Goal: Transaction & Acquisition: Purchase product/service

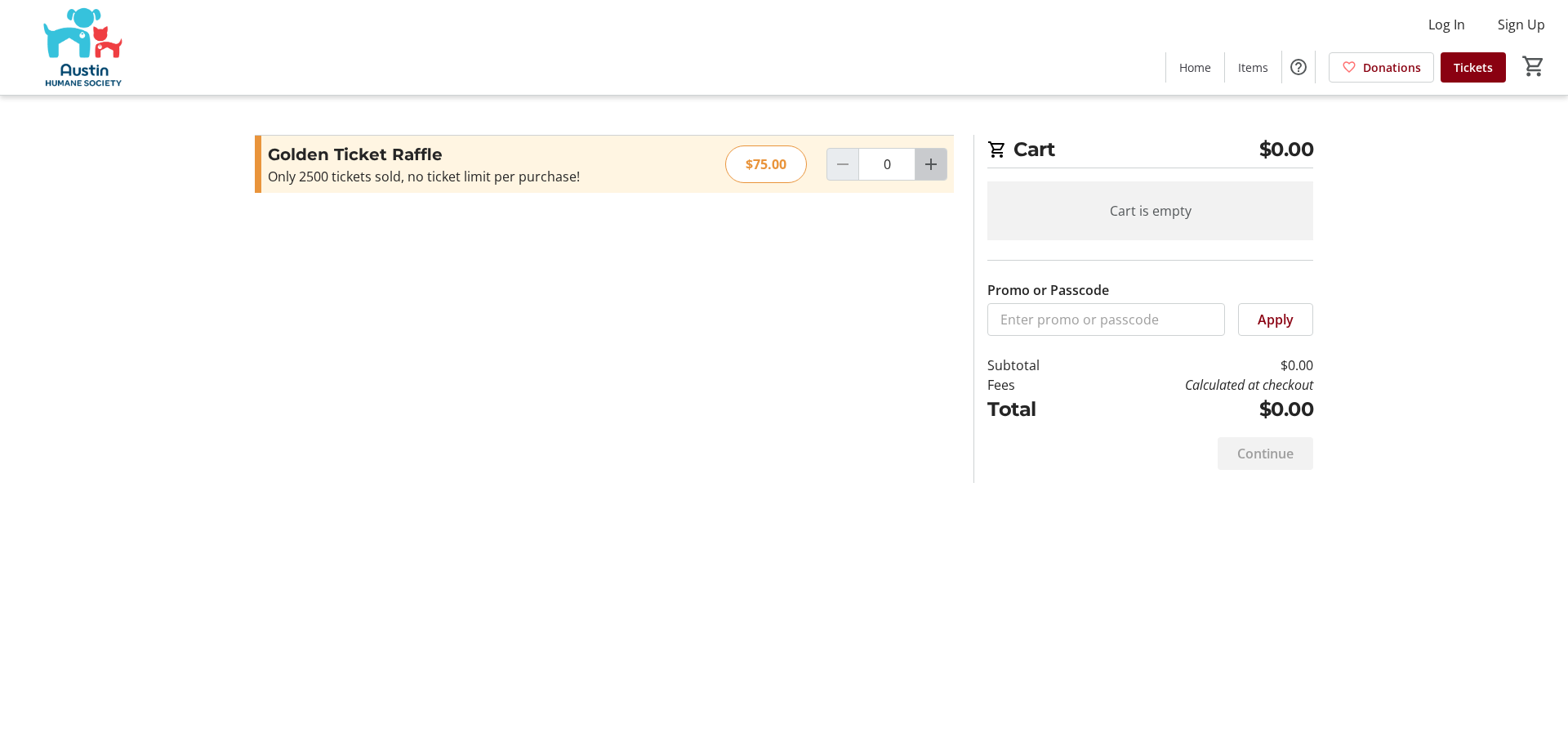
click at [931, 157] on mat-icon "Increment by one" at bounding box center [930, 164] width 20 height 20
type input "1"
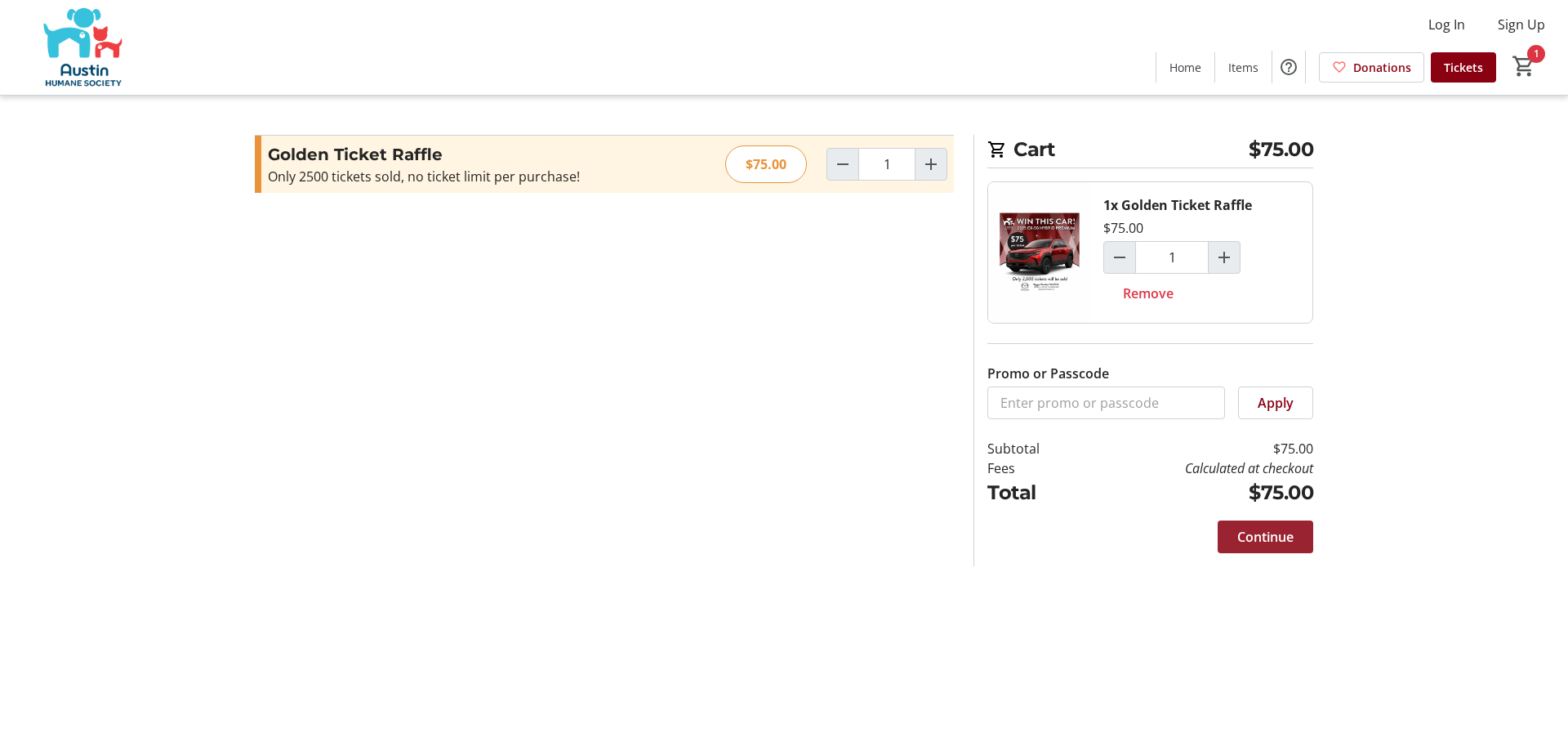
click at [1264, 537] on span "Continue" at bounding box center [1265, 537] width 56 height 20
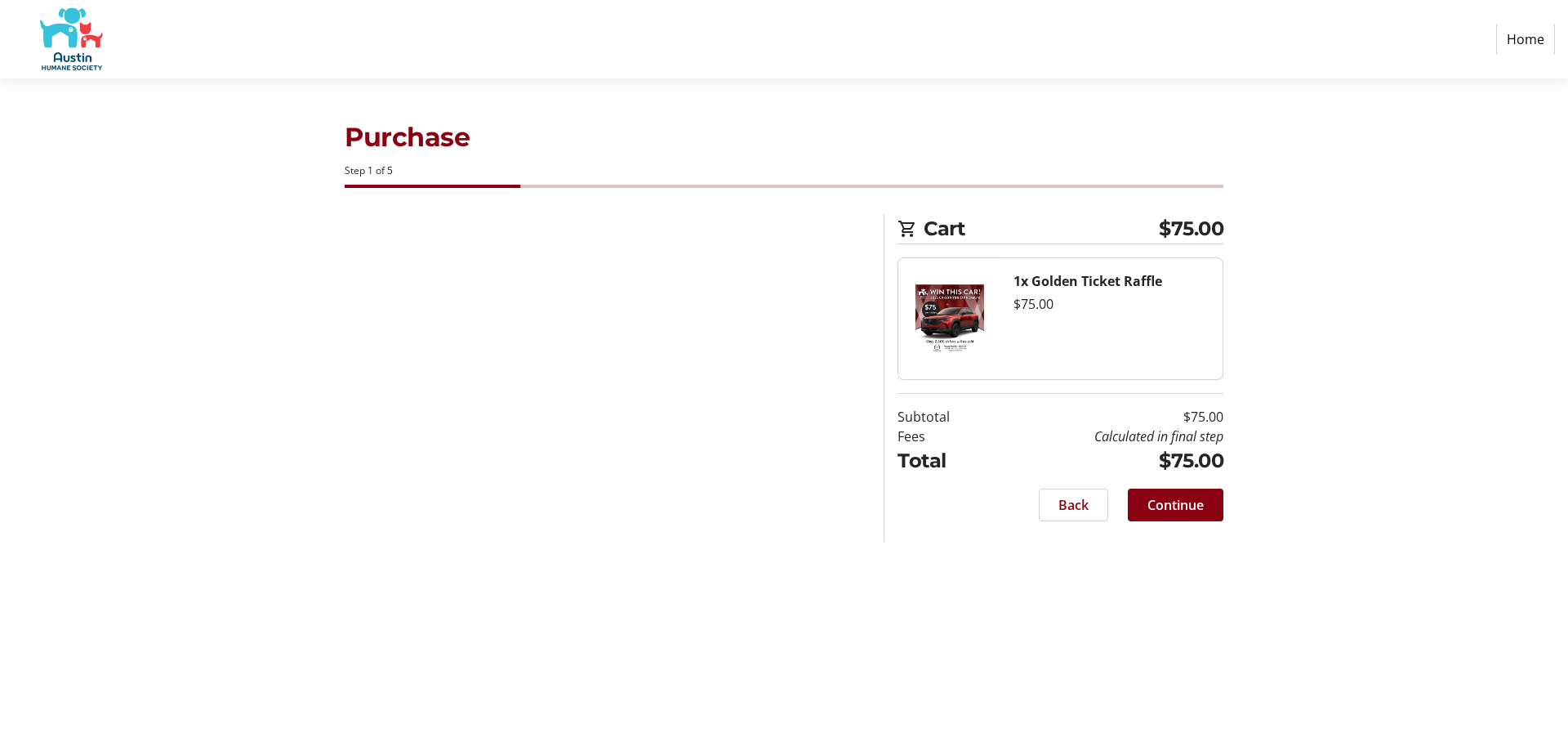
select select "US"
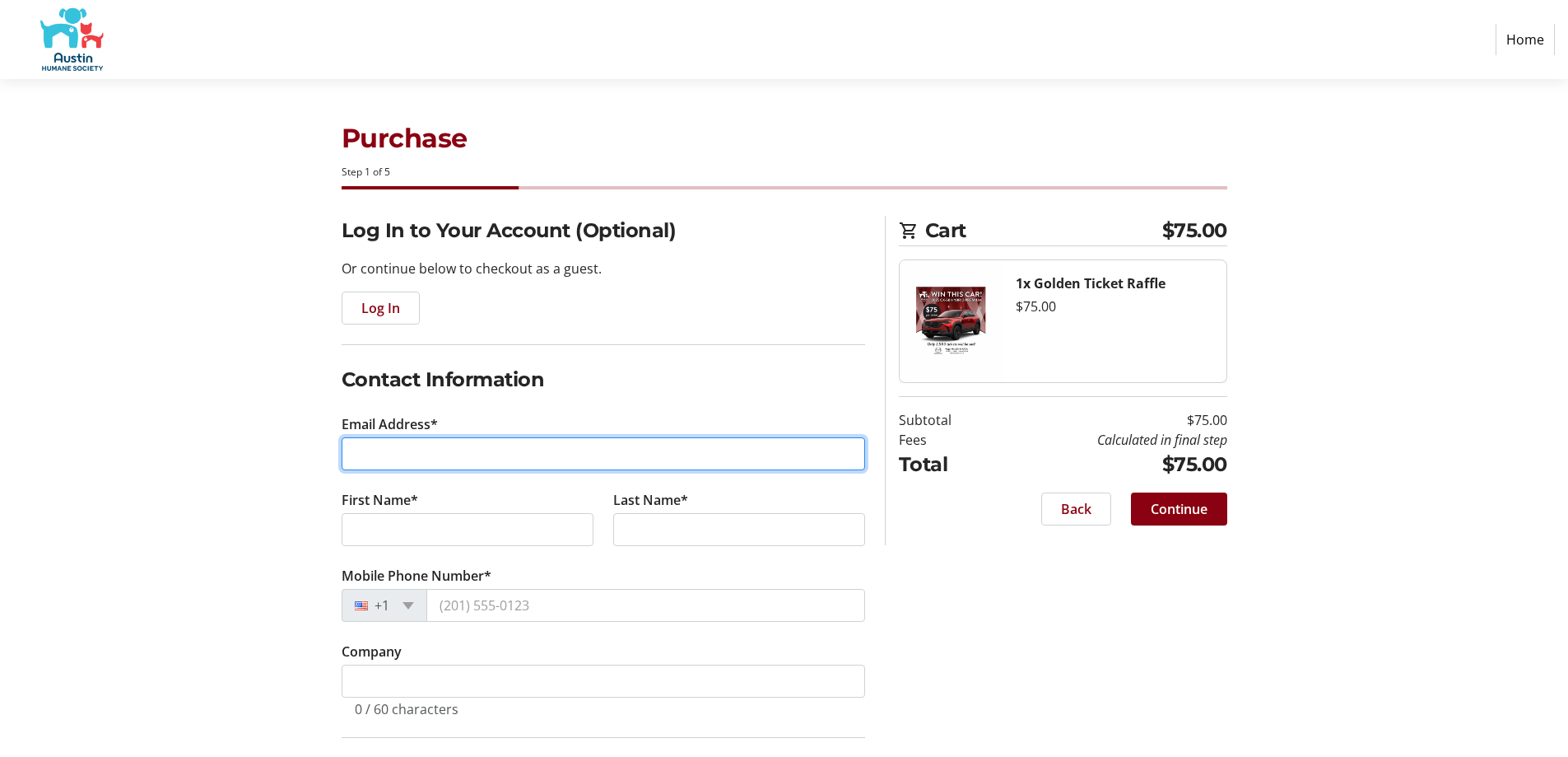
click at [410, 449] on input "Email Address*" at bounding box center [603, 454] width 524 height 33
type input "[EMAIL_ADDRESS][DOMAIN_NAME]"
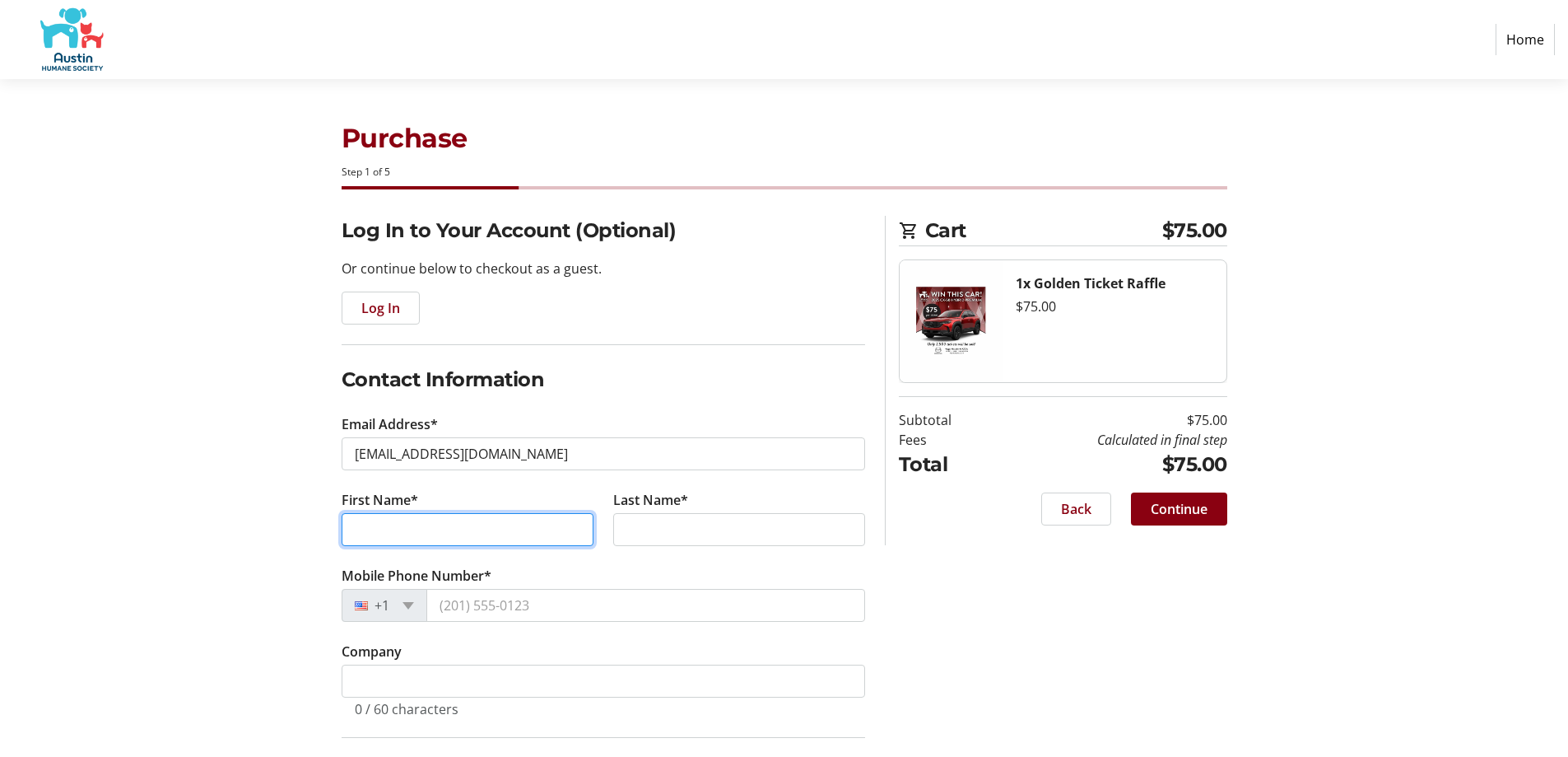
click at [413, 531] on input "First Name*" at bounding box center [467, 530] width 252 height 33
type input "[PERSON_NAME]"
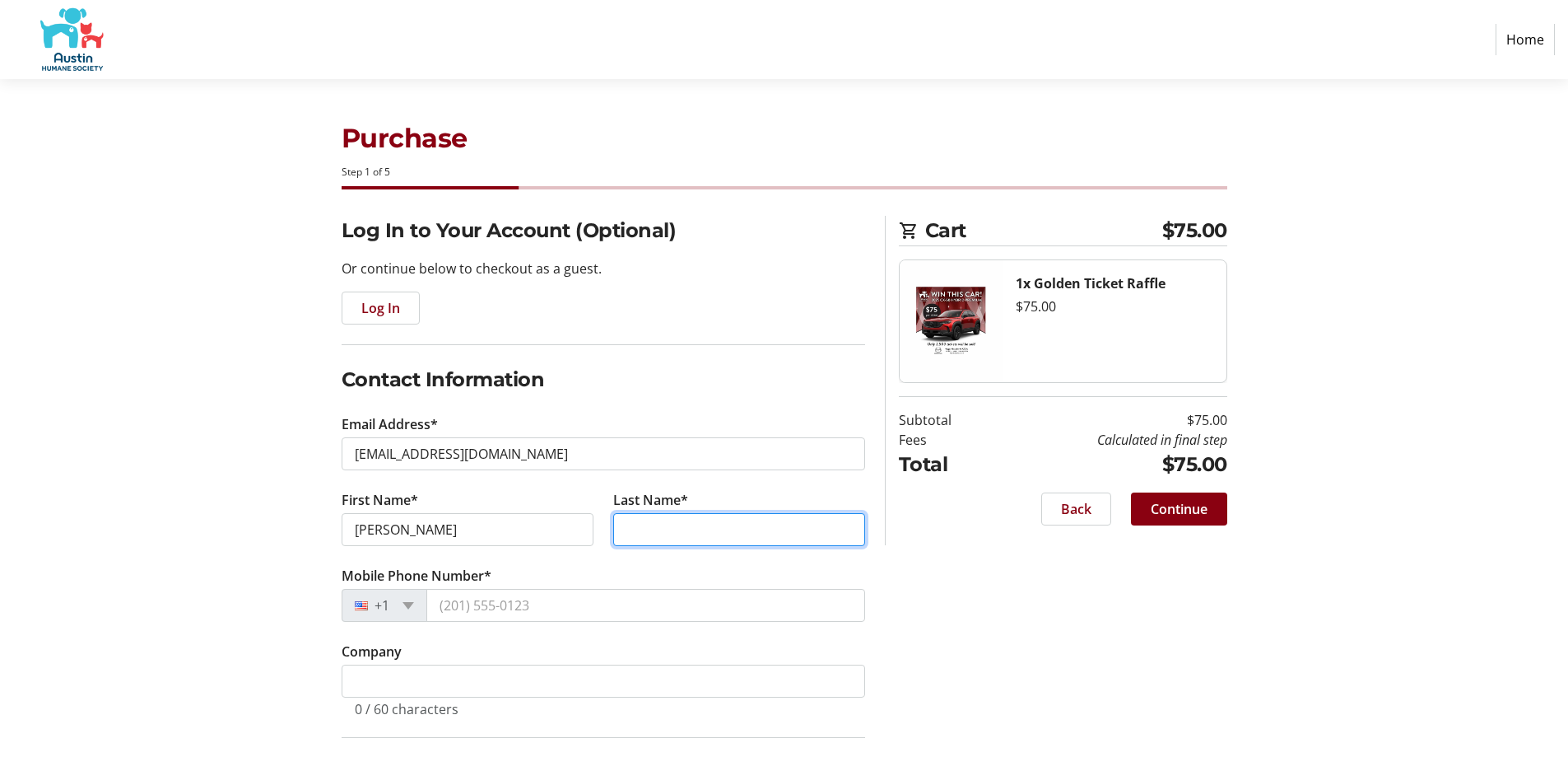
click at [633, 533] on input "Last Name*" at bounding box center [739, 530] width 252 height 33
type input "[PERSON_NAME]"
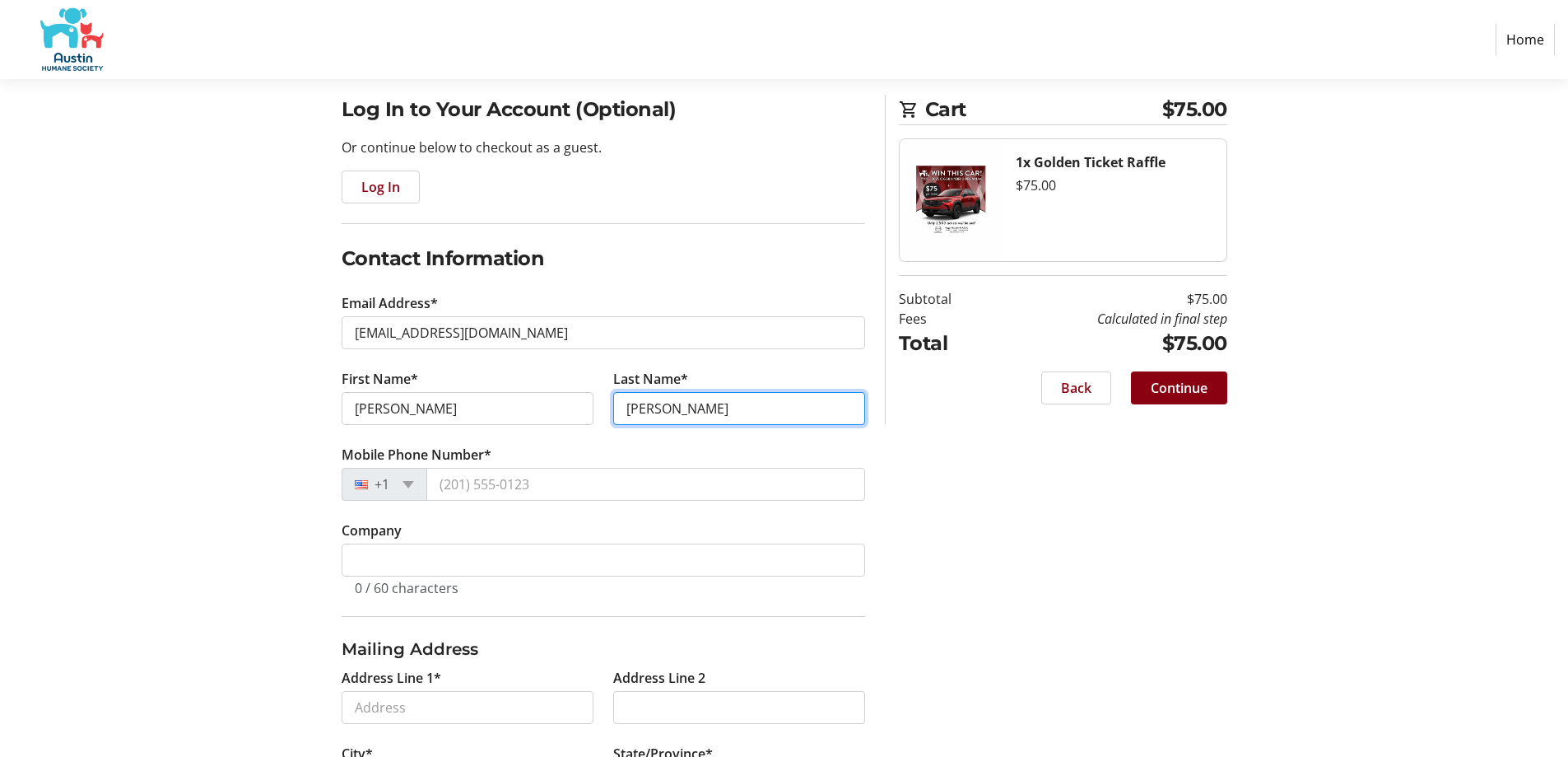
scroll to position [165, 0]
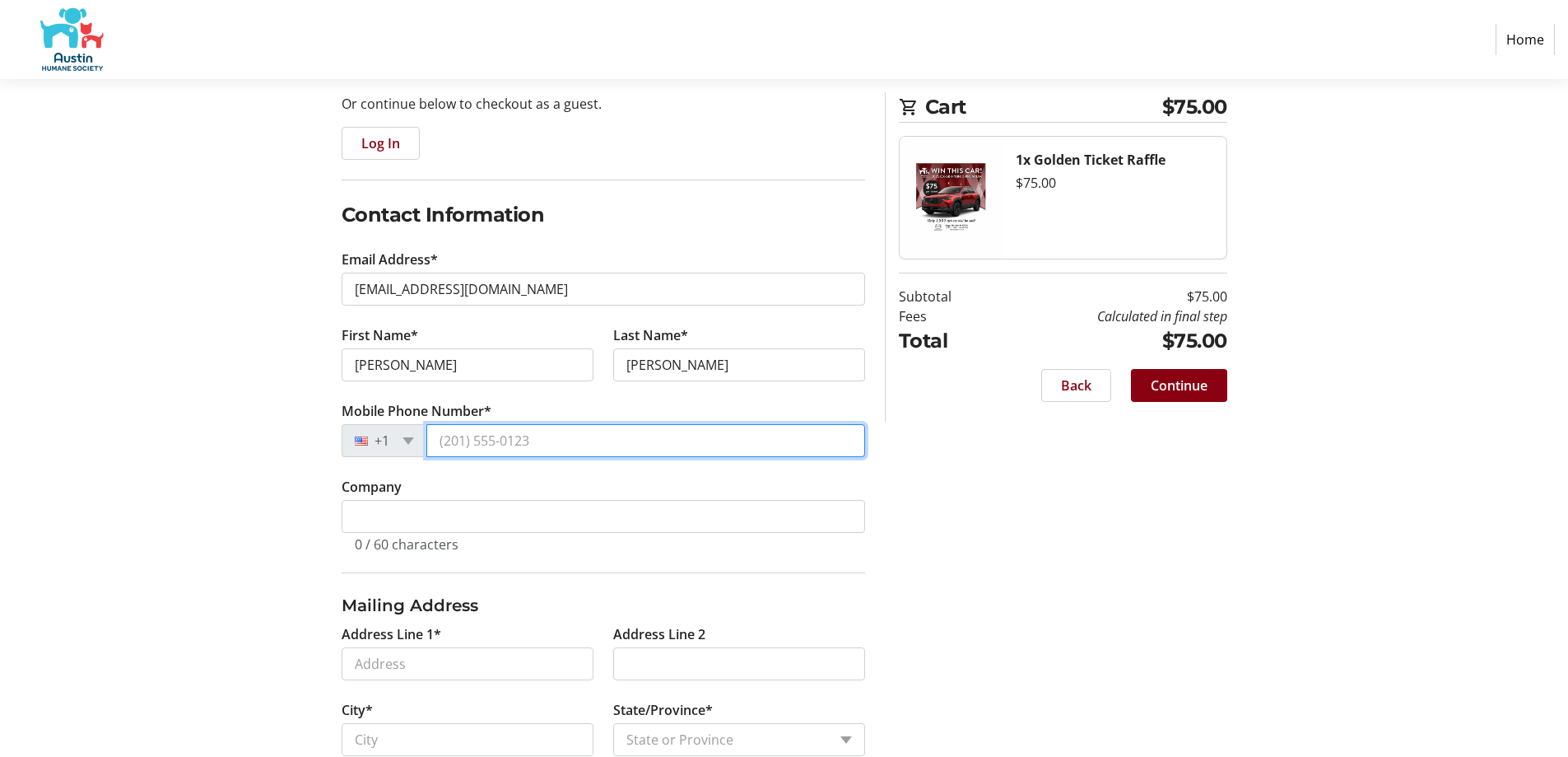
click at [476, 445] on input "Mobile Phone Number*" at bounding box center [646, 441] width 439 height 33
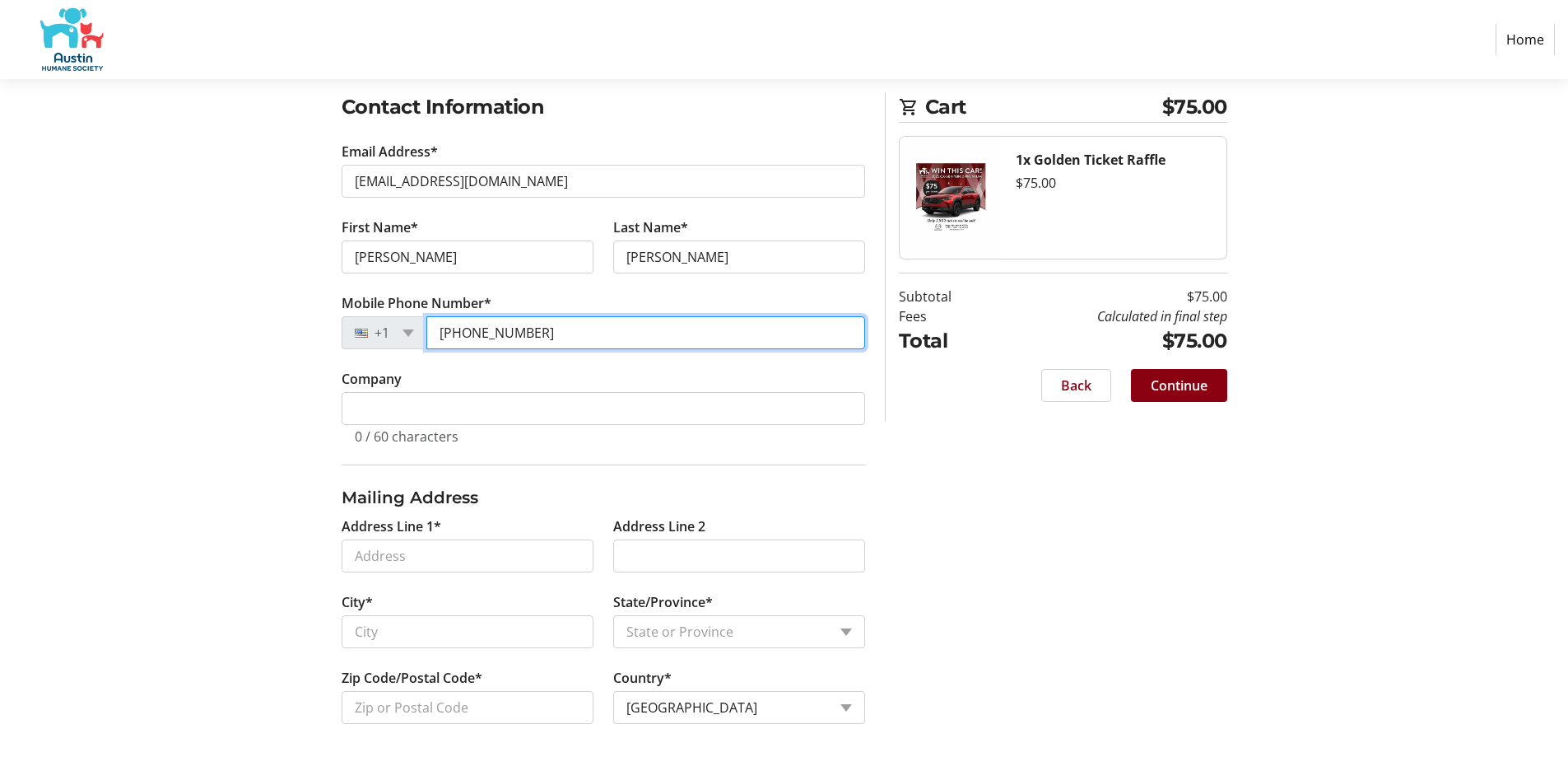
scroll to position [279, 0]
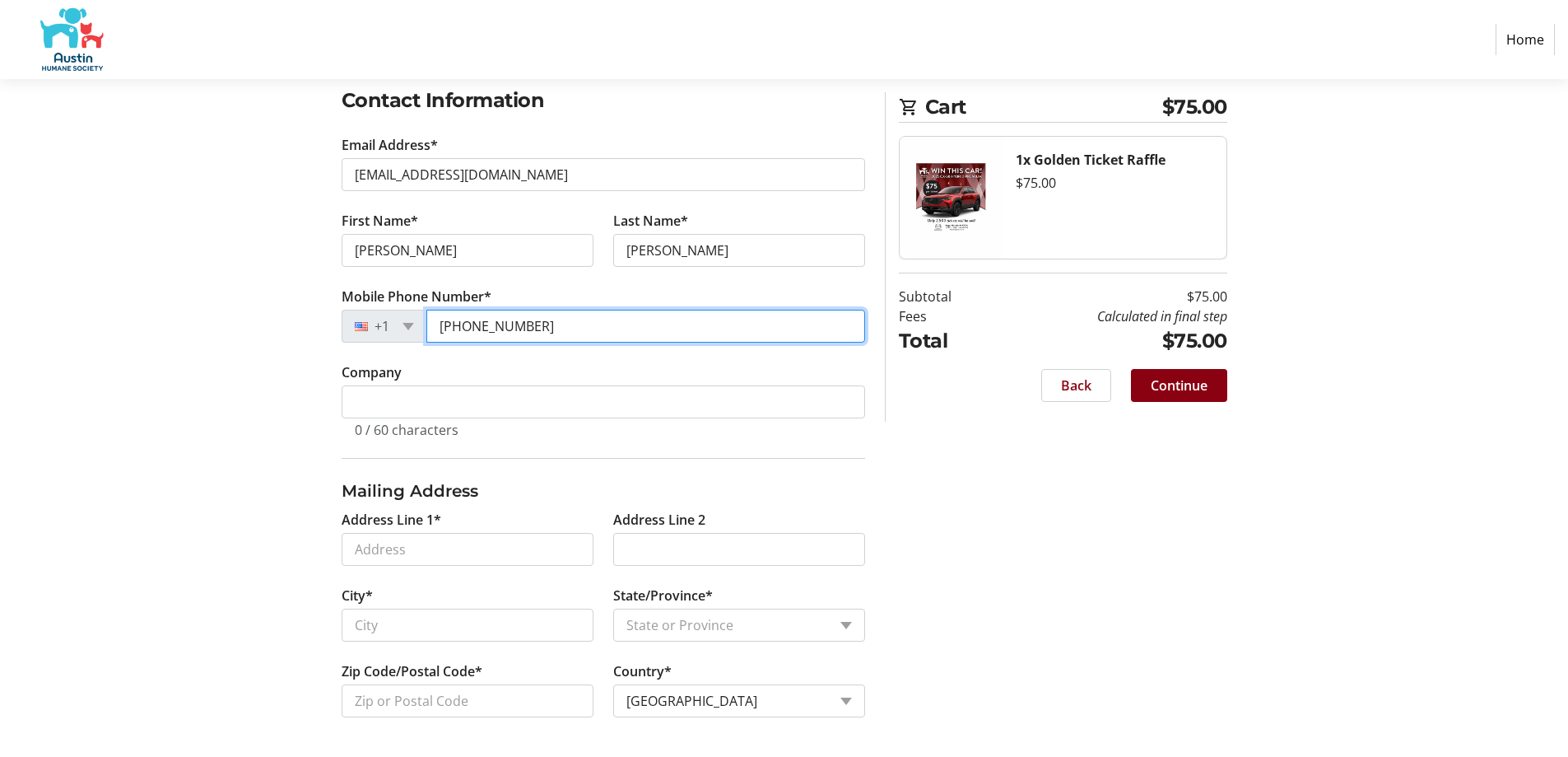
type input "[PHONE_NUMBER]"
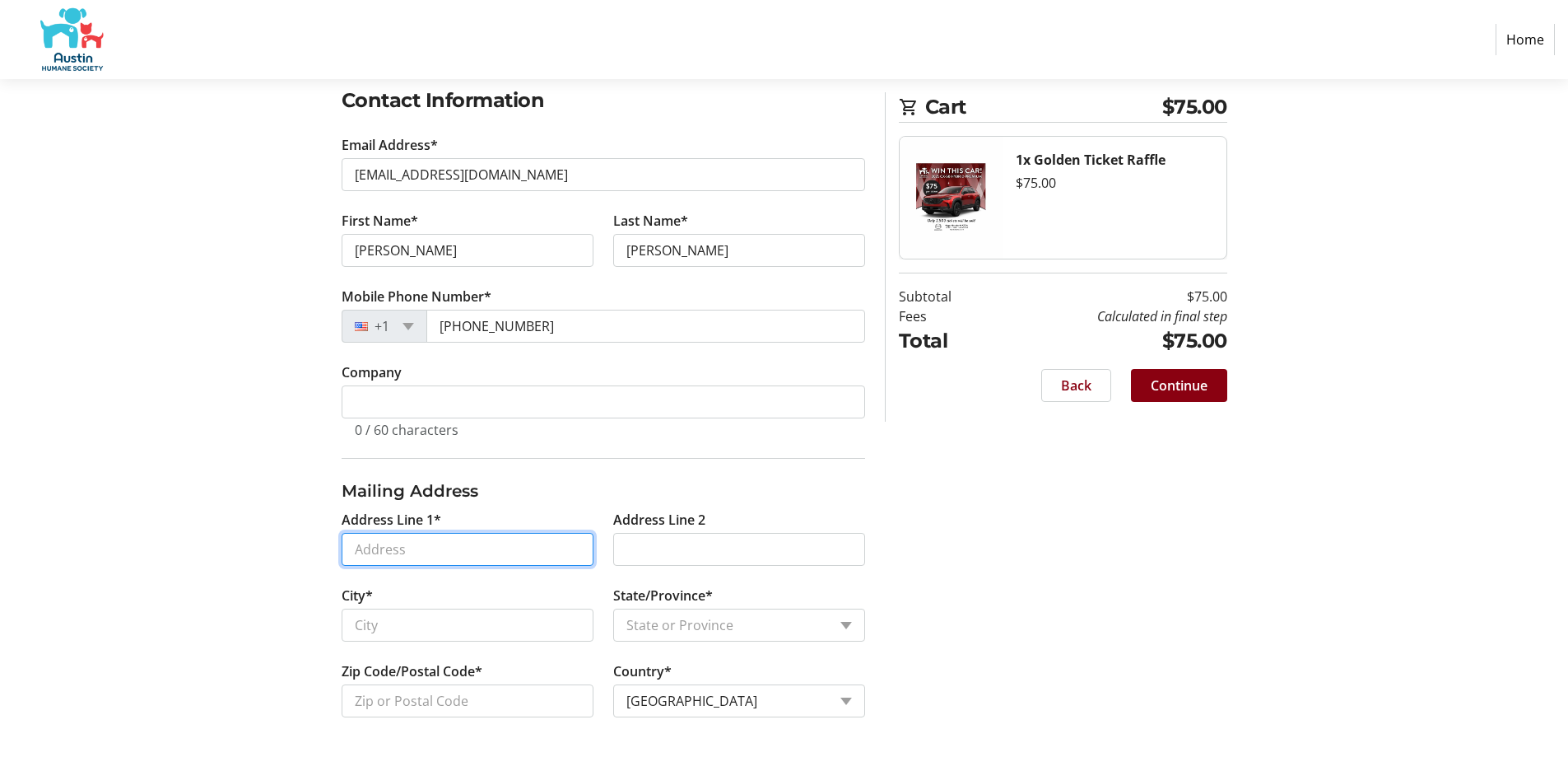
click at [391, 549] on input "Address Line 1*" at bounding box center [467, 549] width 252 height 33
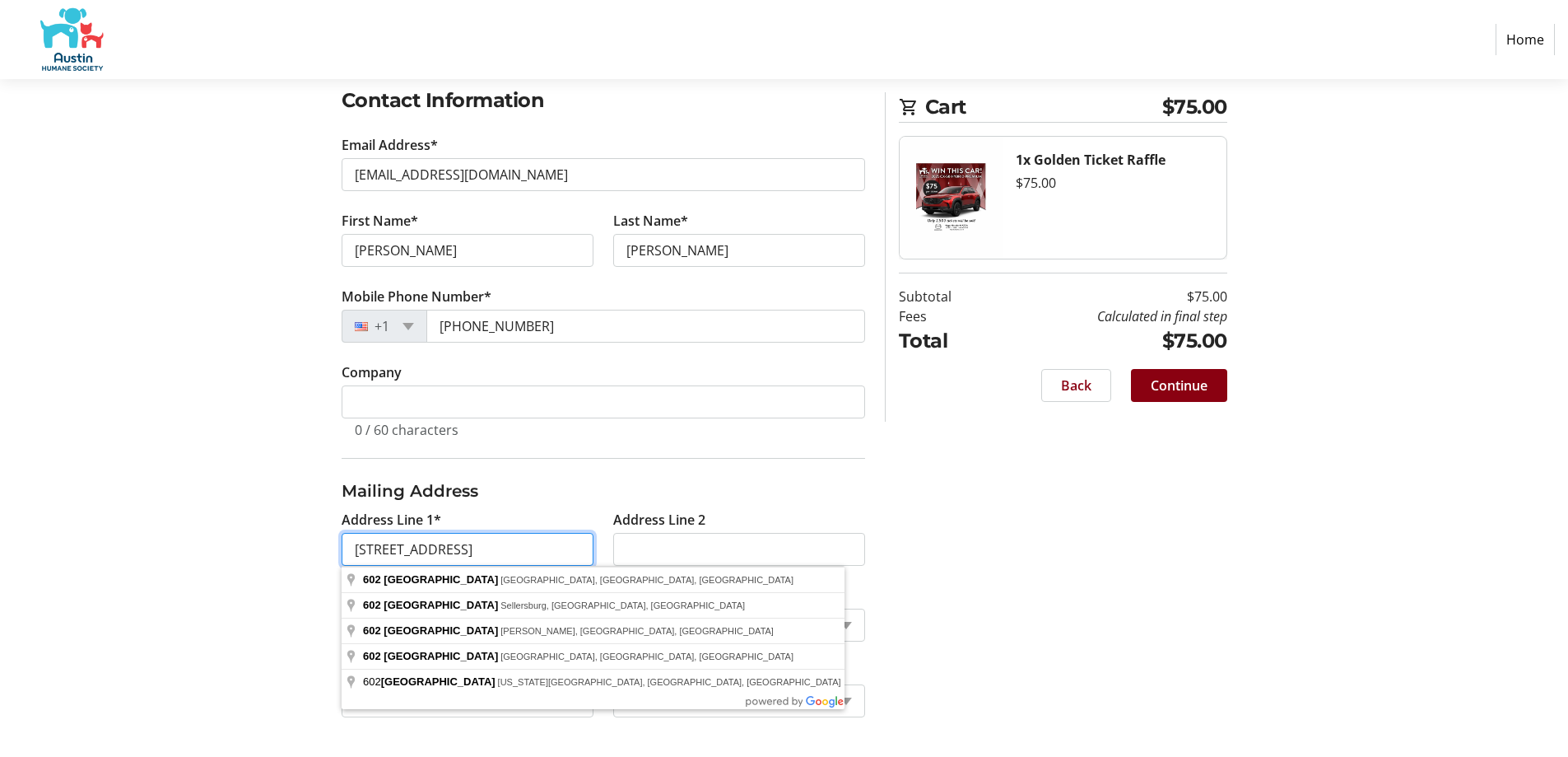
type input "[STREET_ADDRESS]"
click at [548, 487] on h3 "Mailing Address" at bounding box center [603, 490] width 524 height 24
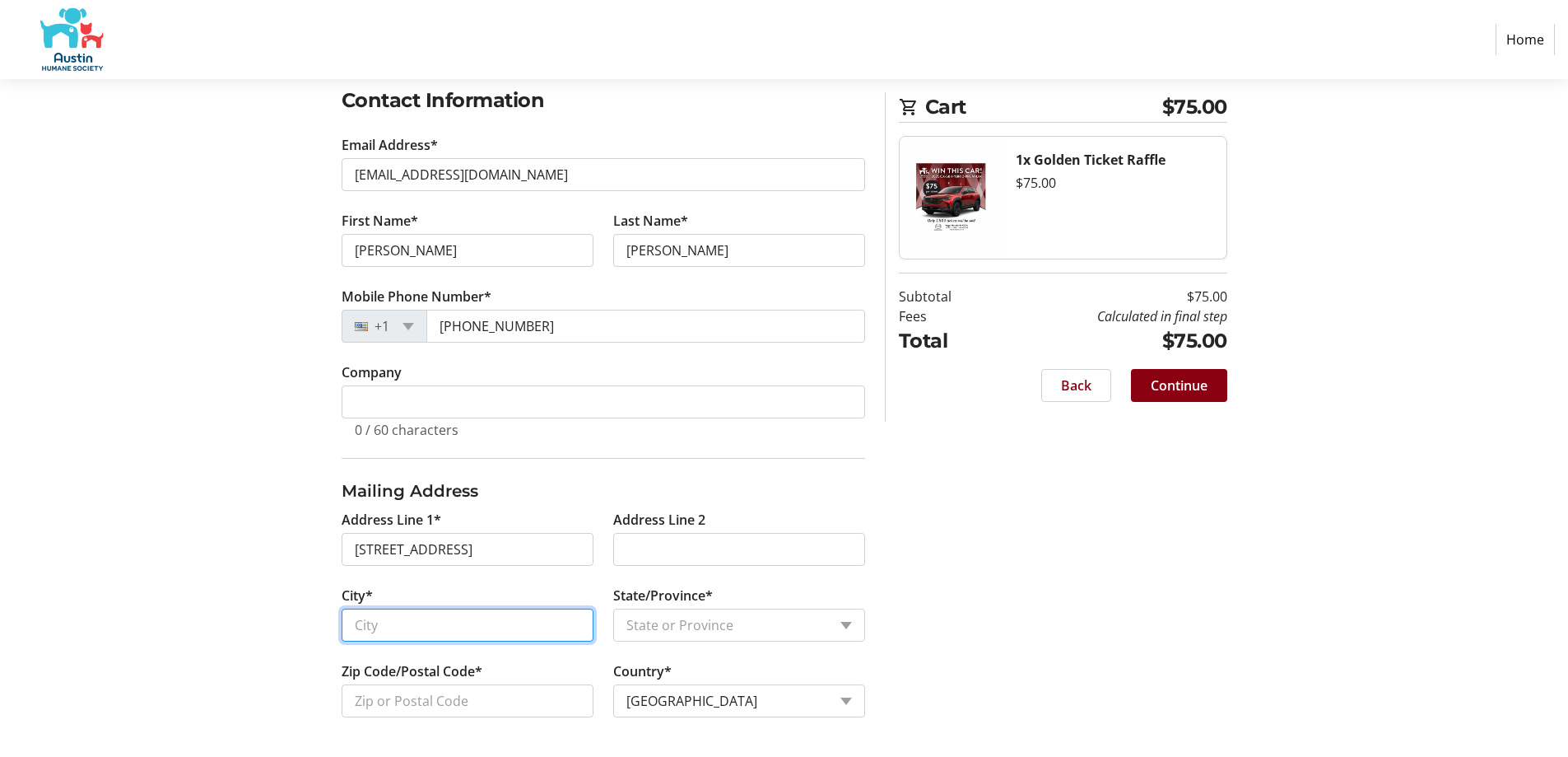
click at [436, 618] on input "City*" at bounding box center [467, 625] width 252 height 33
type input "r"
type input "[GEOGRAPHIC_DATA]"
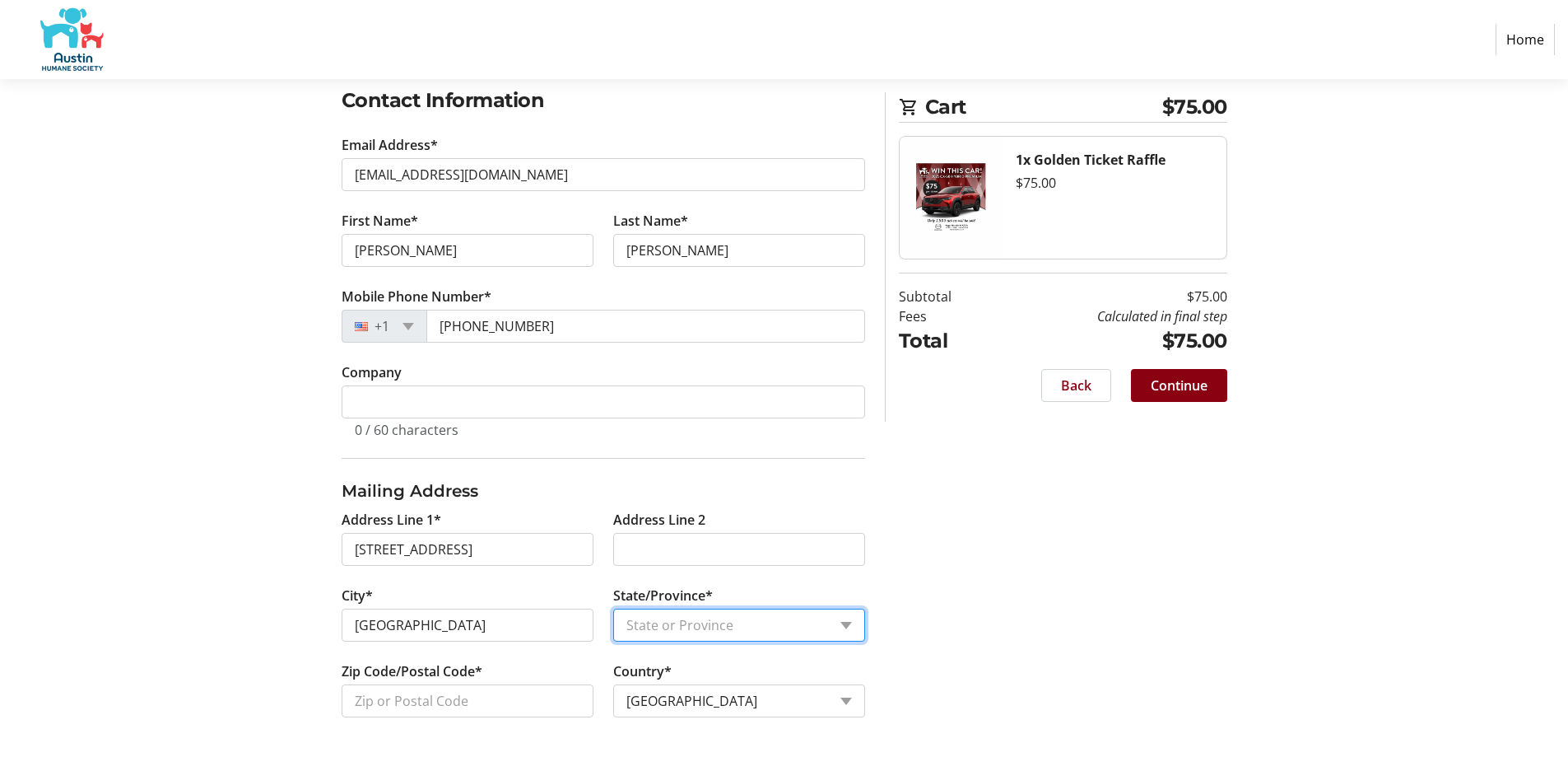
click at [848, 622] on select "State or Province State or [GEOGRAPHIC_DATA][US_STATE][GEOGRAPHIC_DATA] [US_STA…" at bounding box center [739, 625] width 252 height 33
select select "[GEOGRAPHIC_DATA]"
click at [613, 608] on select "State or Province State or [GEOGRAPHIC_DATA][US_STATE][GEOGRAPHIC_DATA] [US_STA…" at bounding box center [739, 625] width 252 height 33
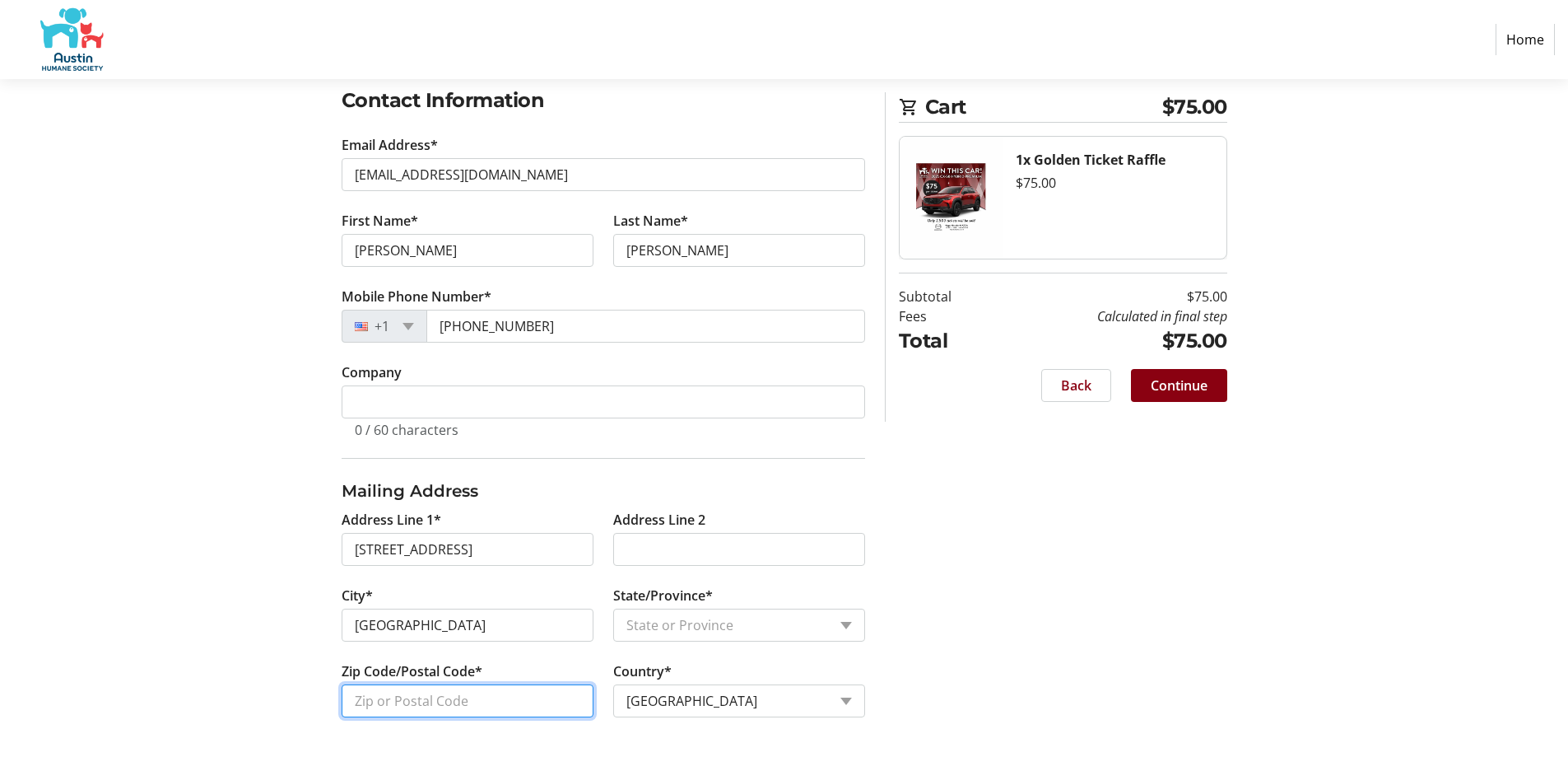
click at [390, 705] on input "Zip Code/Postal Code*" at bounding box center [467, 700] width 252 height 33
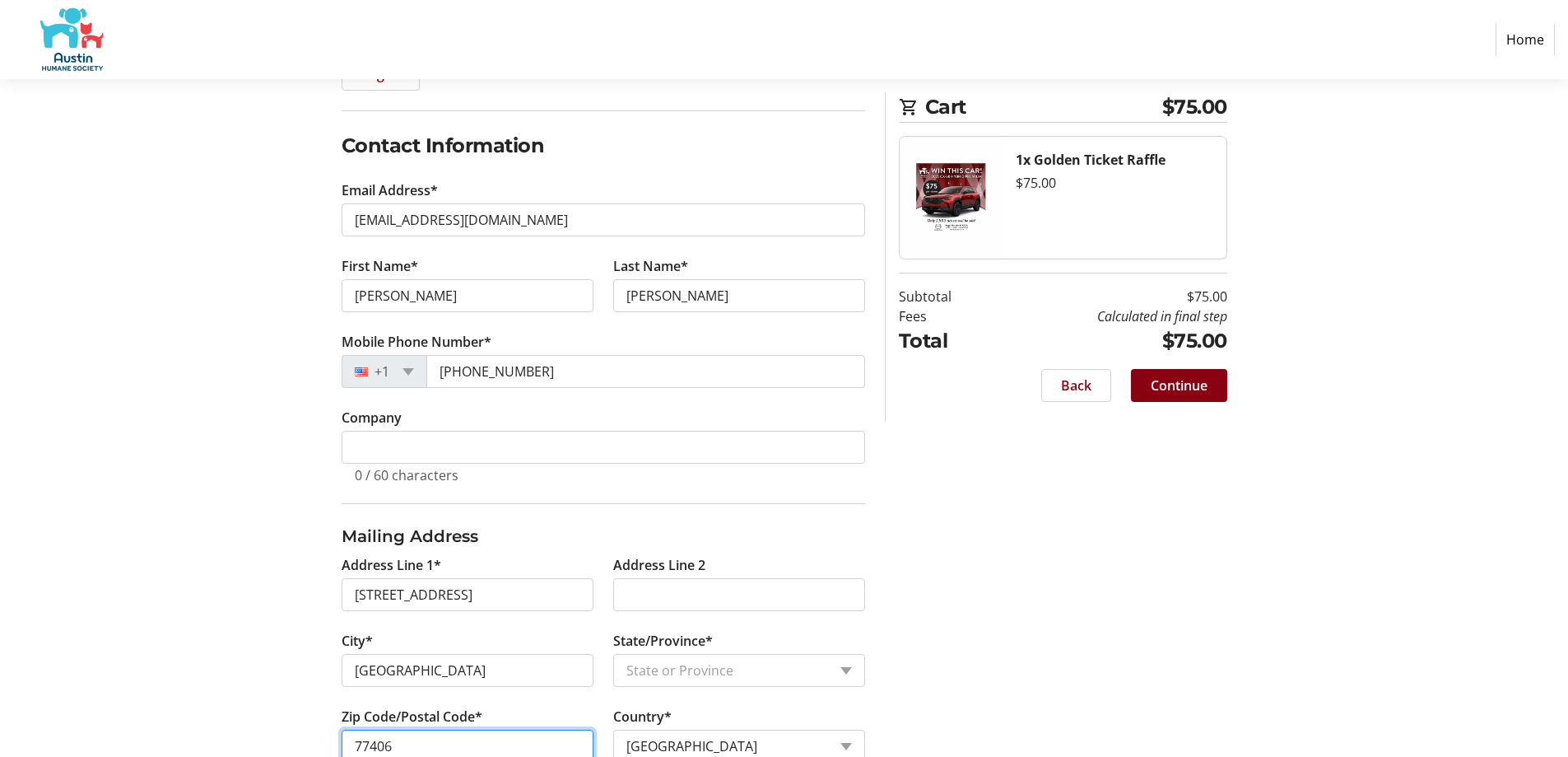
scroll to position [197, 0]
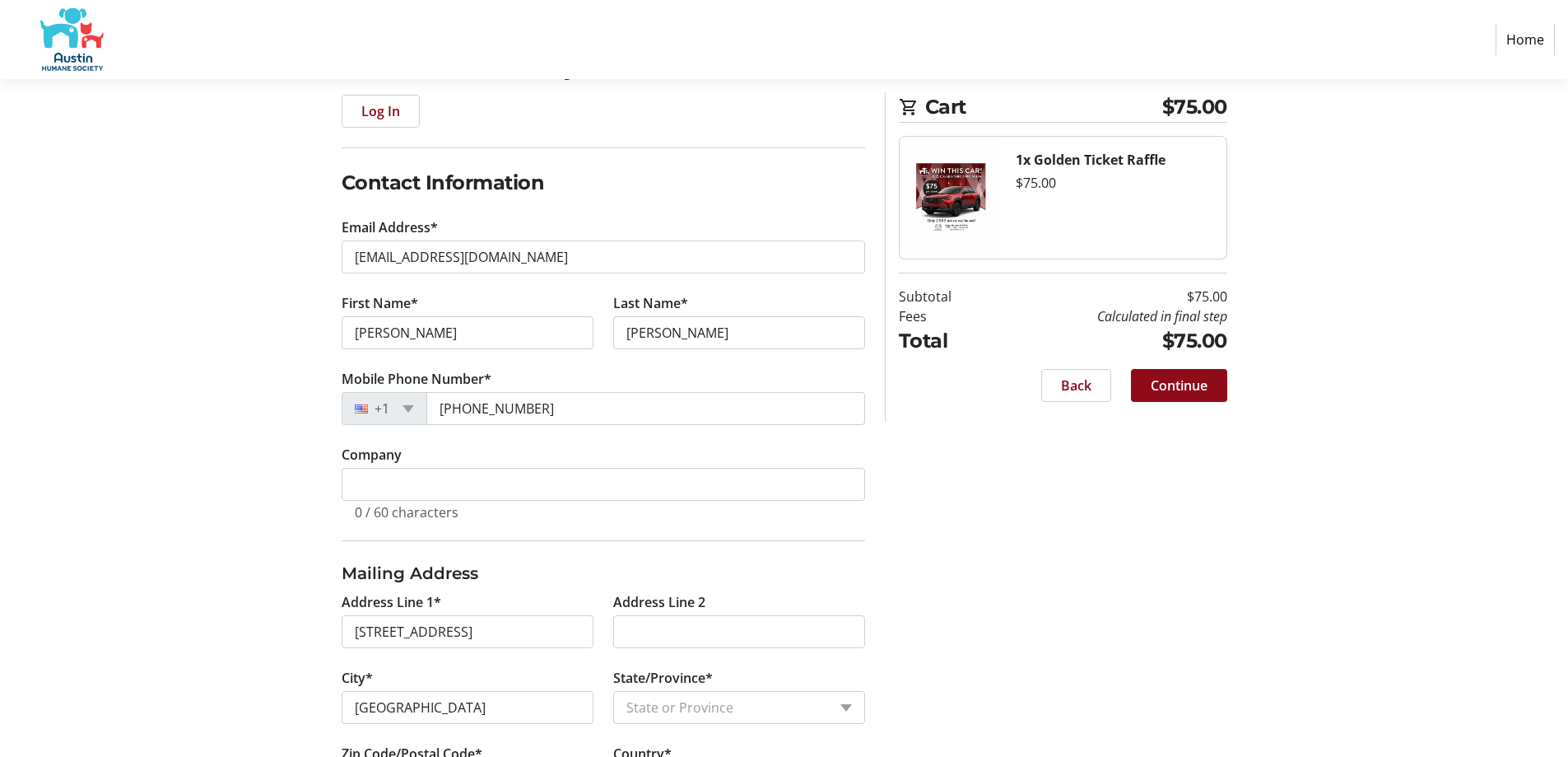
type input "77406"
click at [1209, 384] on span at bounding box center [1179, 385] width 97 height 39
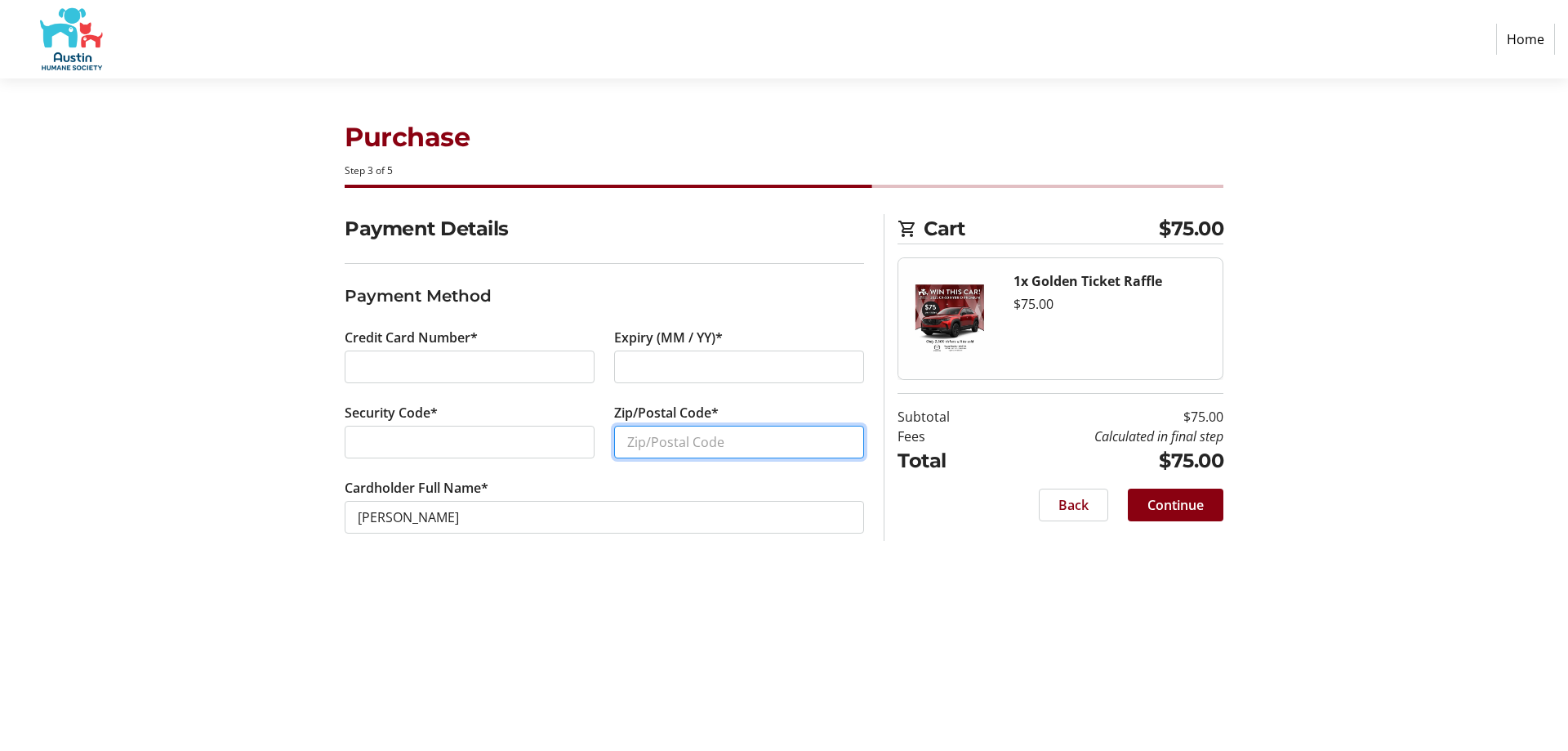
click at [644, 442] on input "Zip/Postal Code*" at bounding box center [739, 442] width 250 height 33
type input "77406"
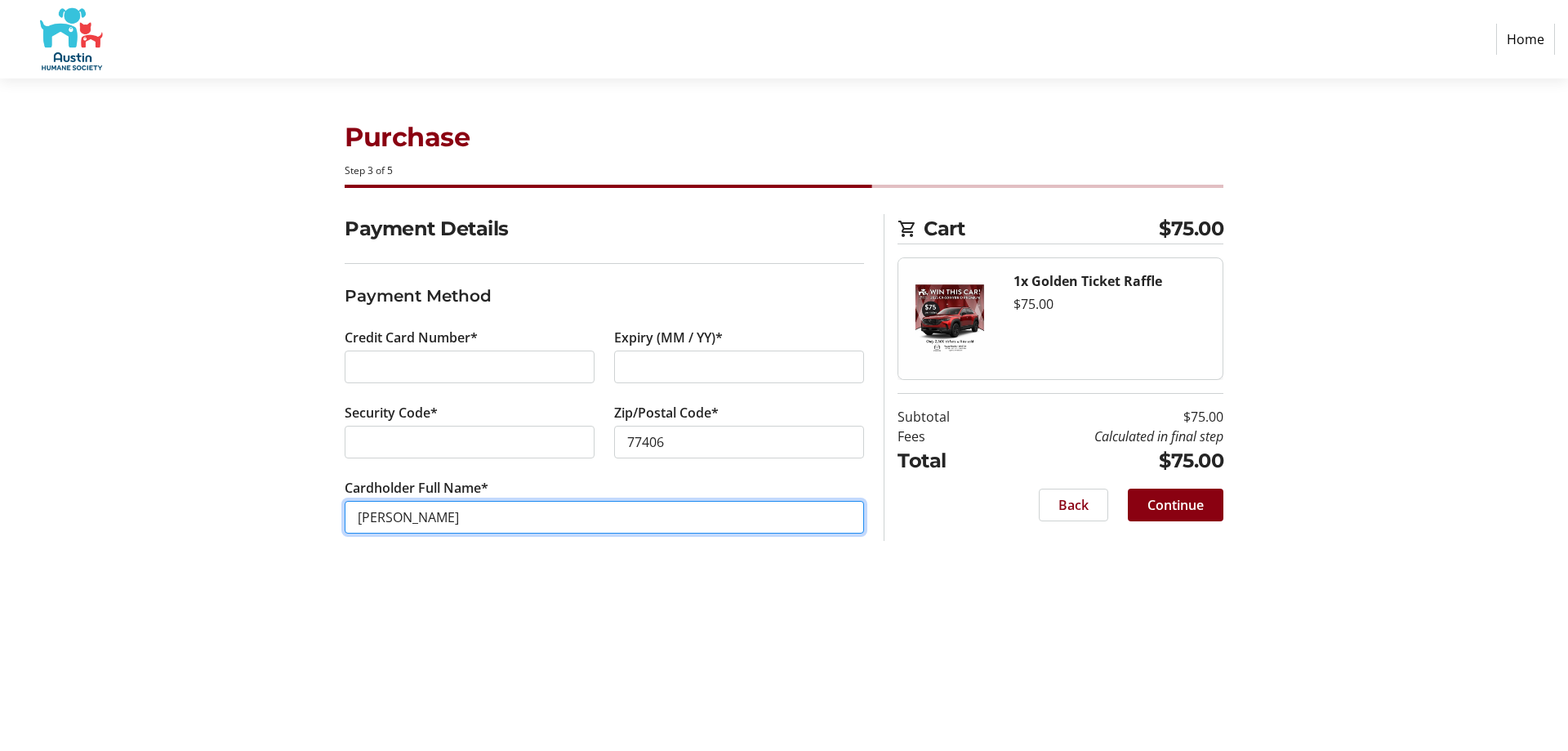
click at [402, 514] on input "[PERSON_NAME]" at bounding box center [604, 517] width 519 height 33
type input "[PERSON_NAME]"
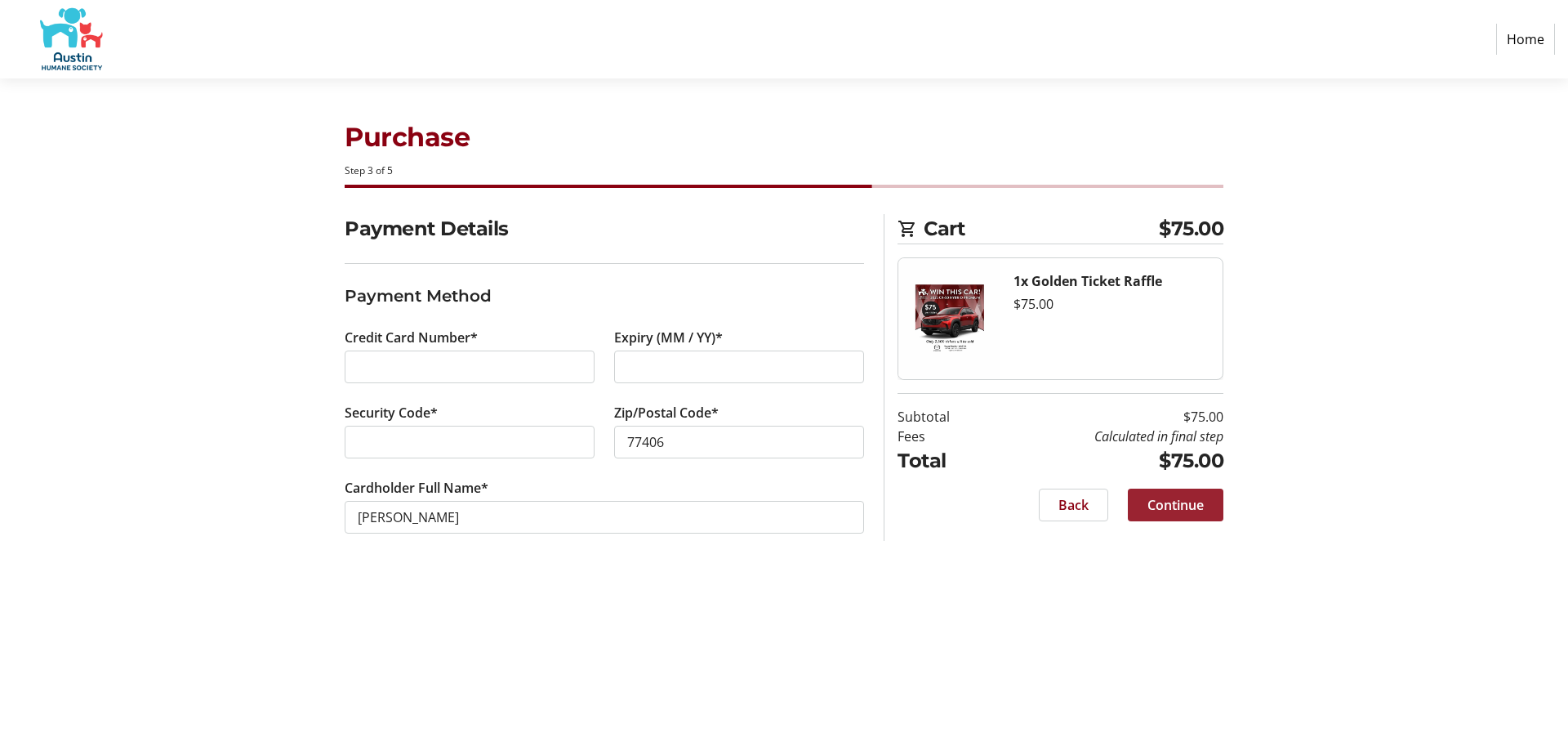
click at [1189, 508] on span "Continue" at bounding box center [1175, 505] width 56 height 20
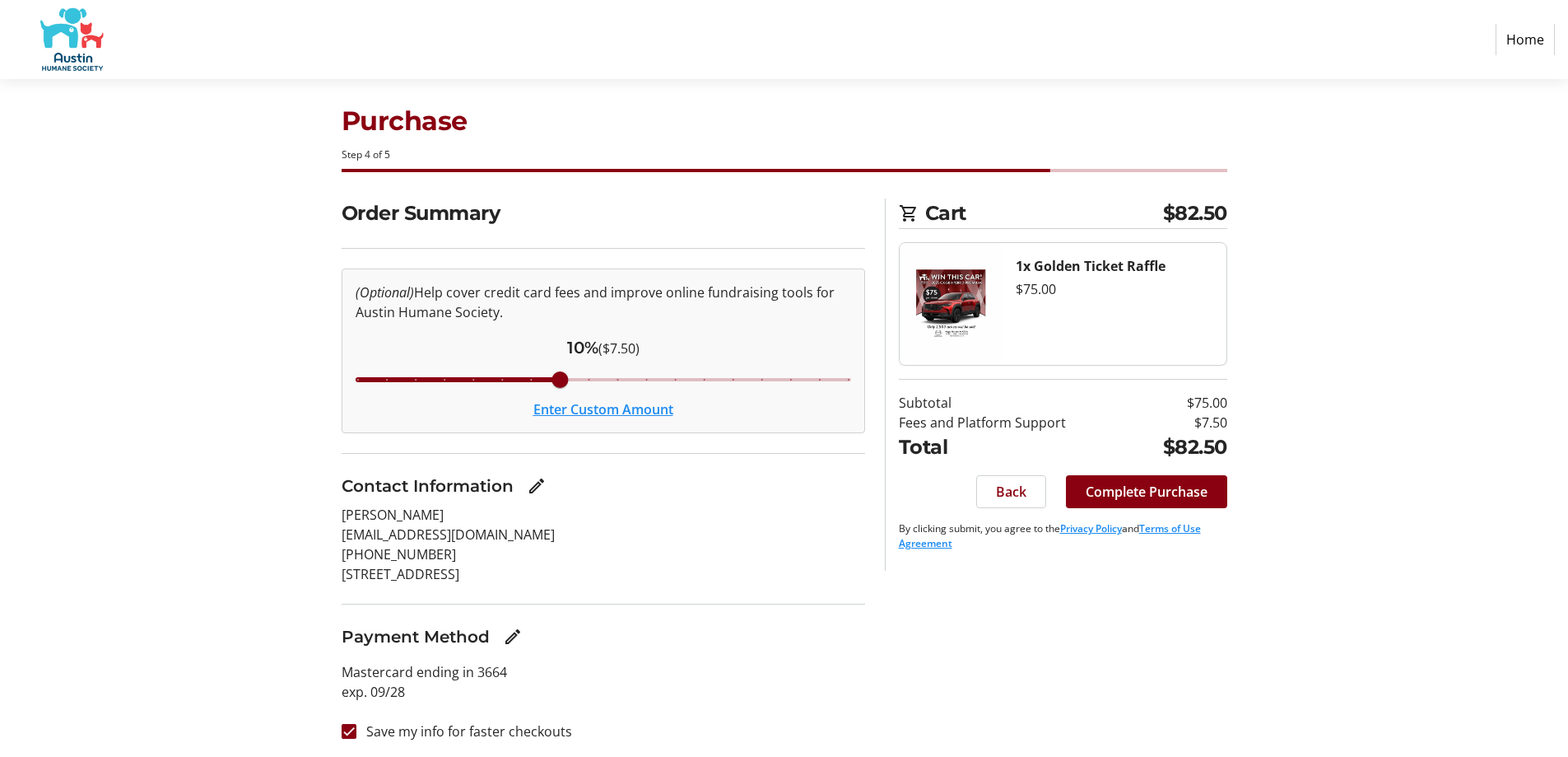
scroll to position [22, 0]
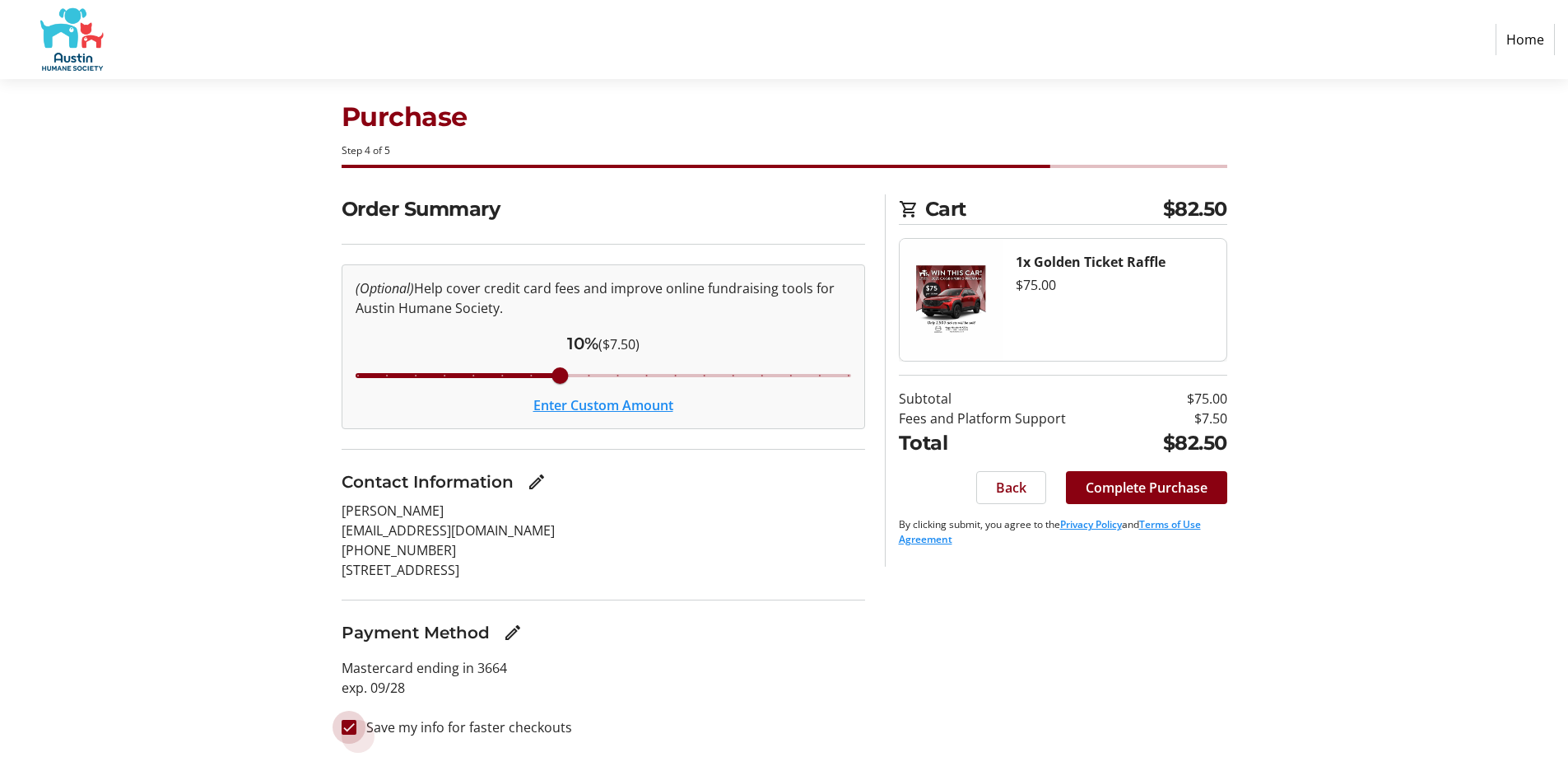
click at [350, 726] on input "Save my info for faster checkouts" at bounding box center [348, 727] width 15 height 15
checkbox input "false"
click at [1144, 486] on span "Complete Purchase" at bounding box center [1147, 487] width 122 height 20
